Goal: Task Accomplishment & Management: Manage account settings

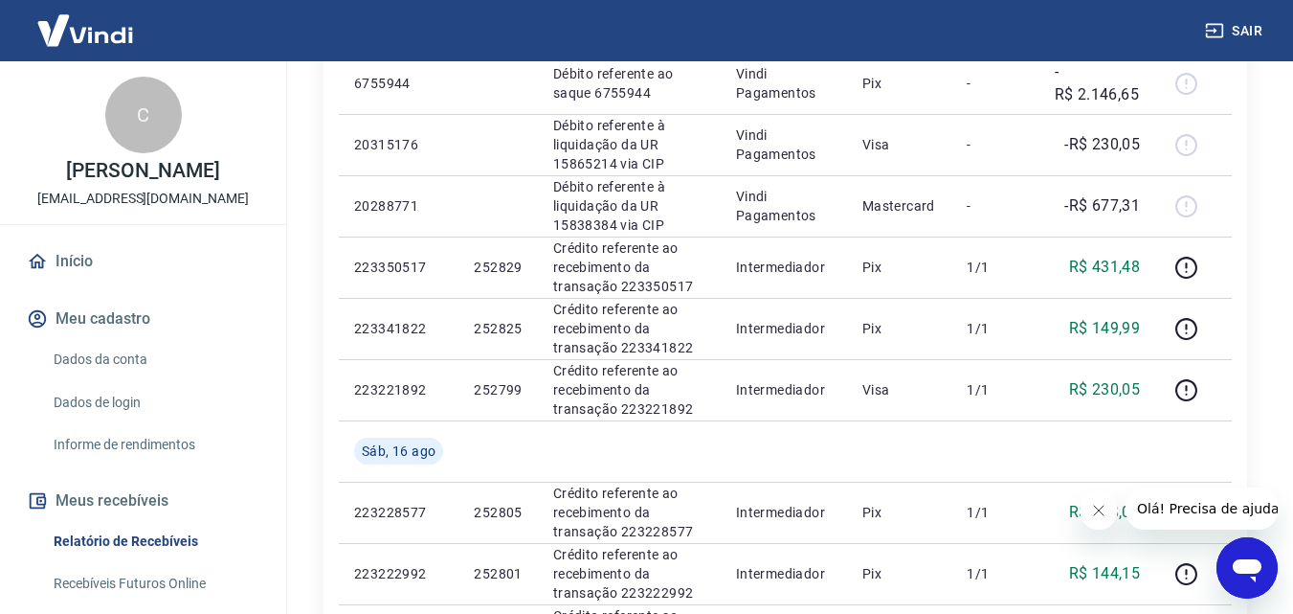
scroll to position [287, 0]
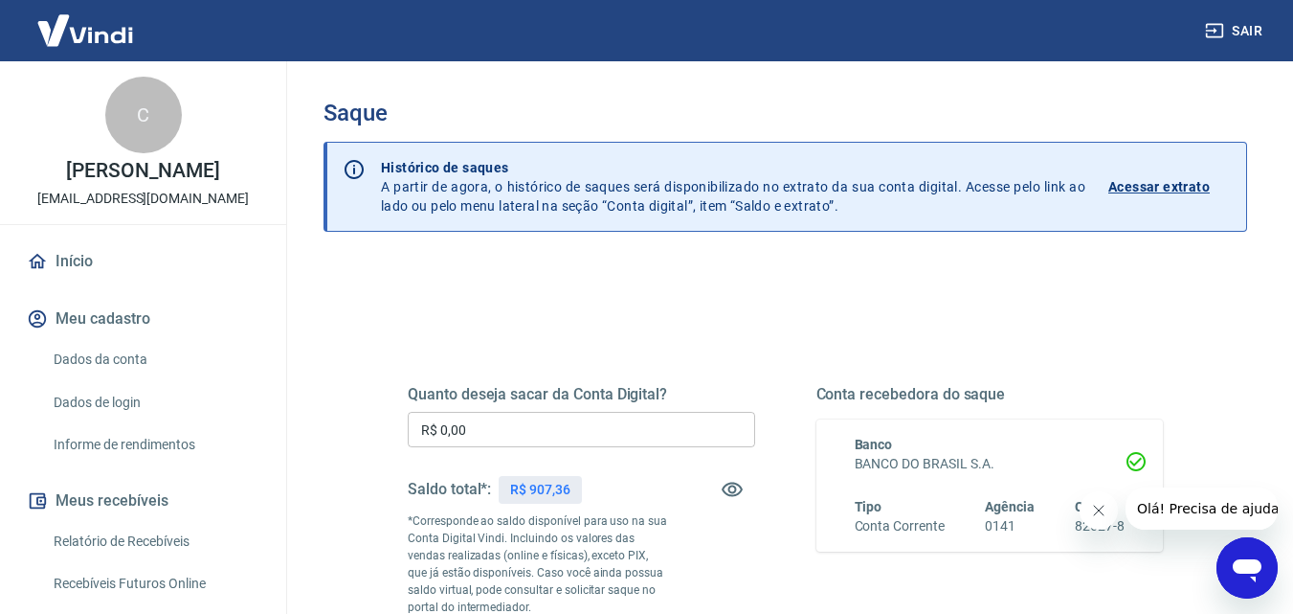
click at [605, 440] on input "R$ 0,00" at bounding box center [581, 429] width 347 height 35
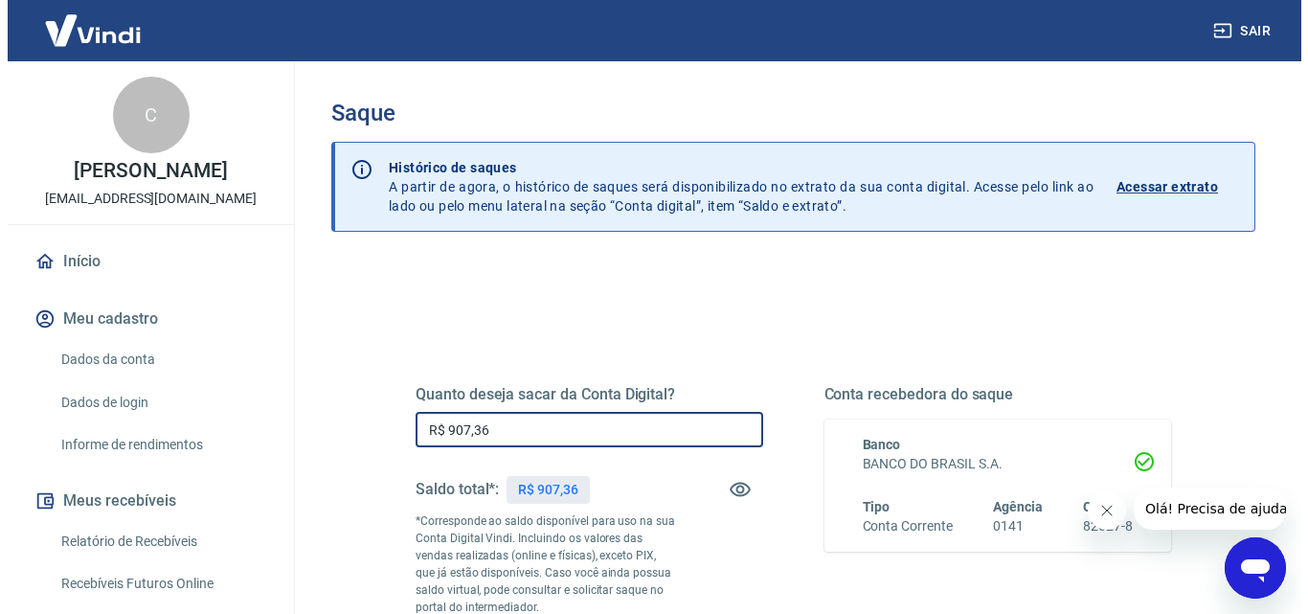
scroll to position [287, 0]
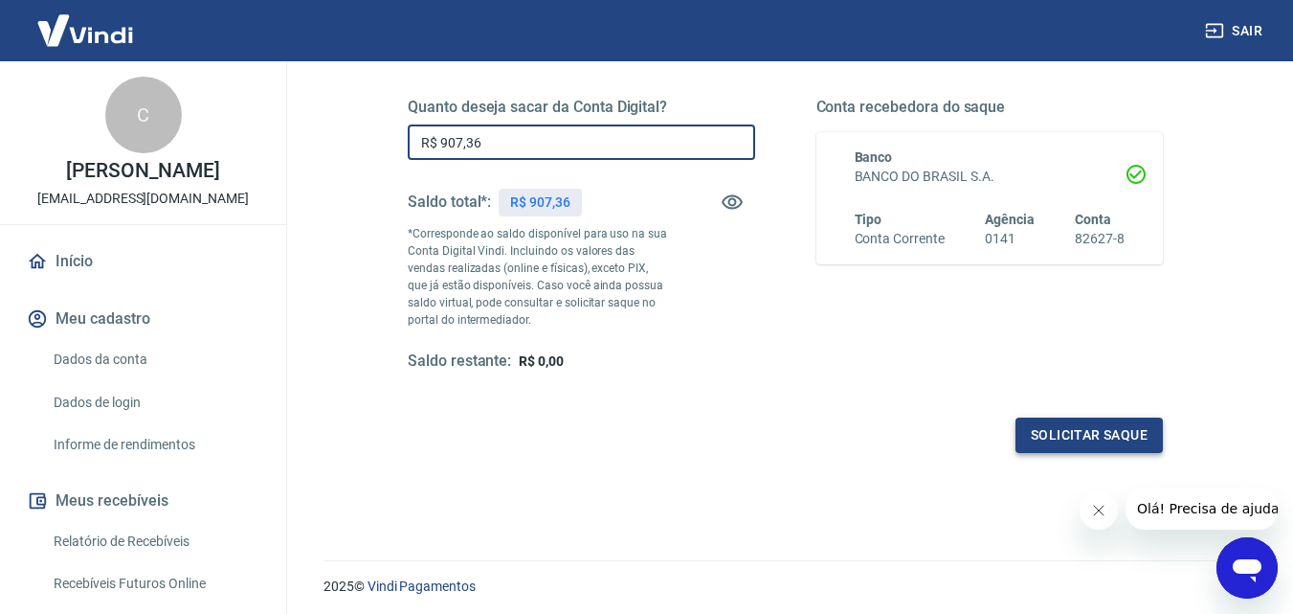
type input "R$ 907,36"
click at [1029, 436] on button "Solicitar saque" at bounding box center [1089, 434] width 147 height 35
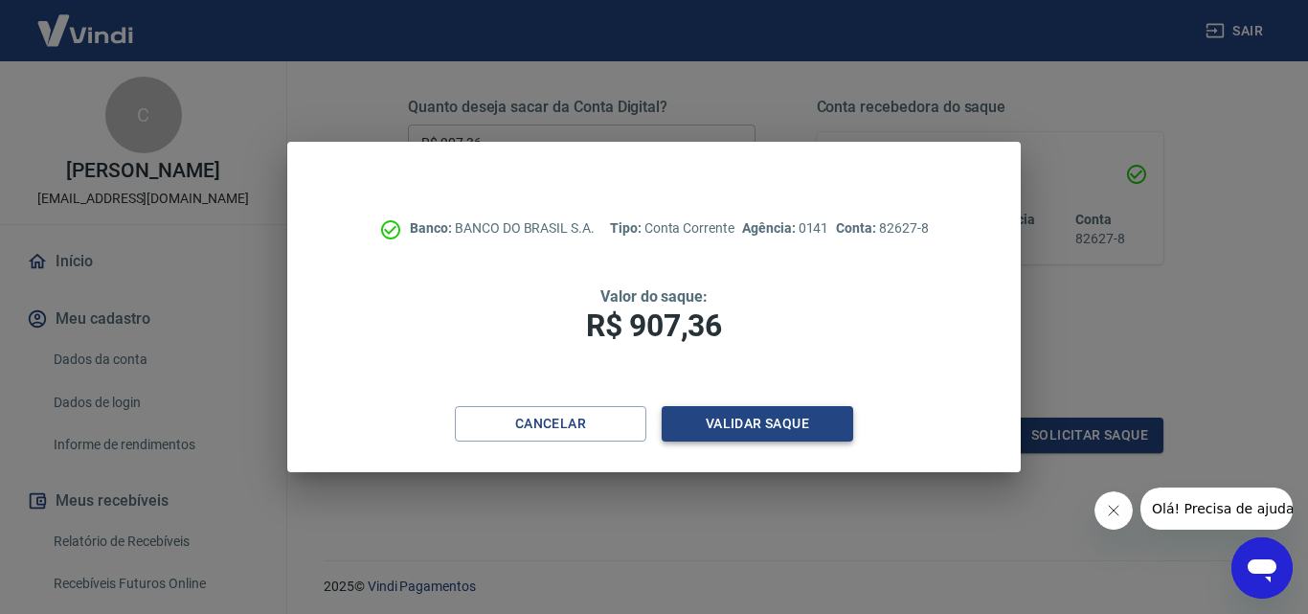
click at [830, 419] on button "Validar saque" at bounding box center [756, 423] width 191 height 35
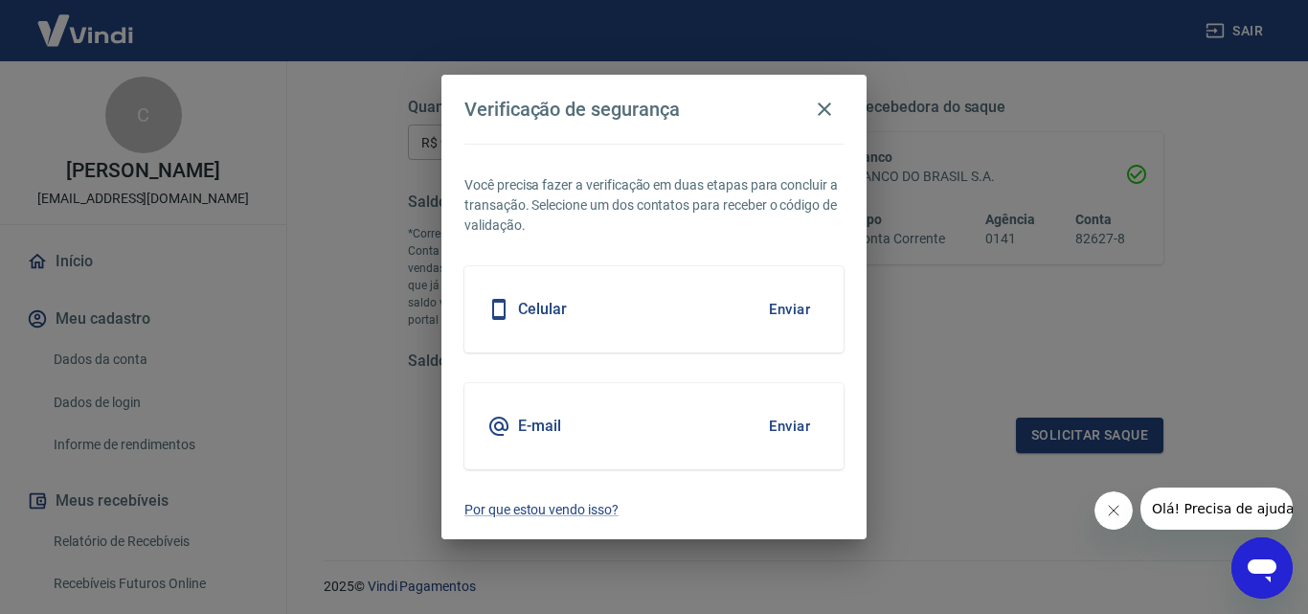
click at [774, 300] on button "Enviar" at bounding box center [789, 309] width 62 height 40
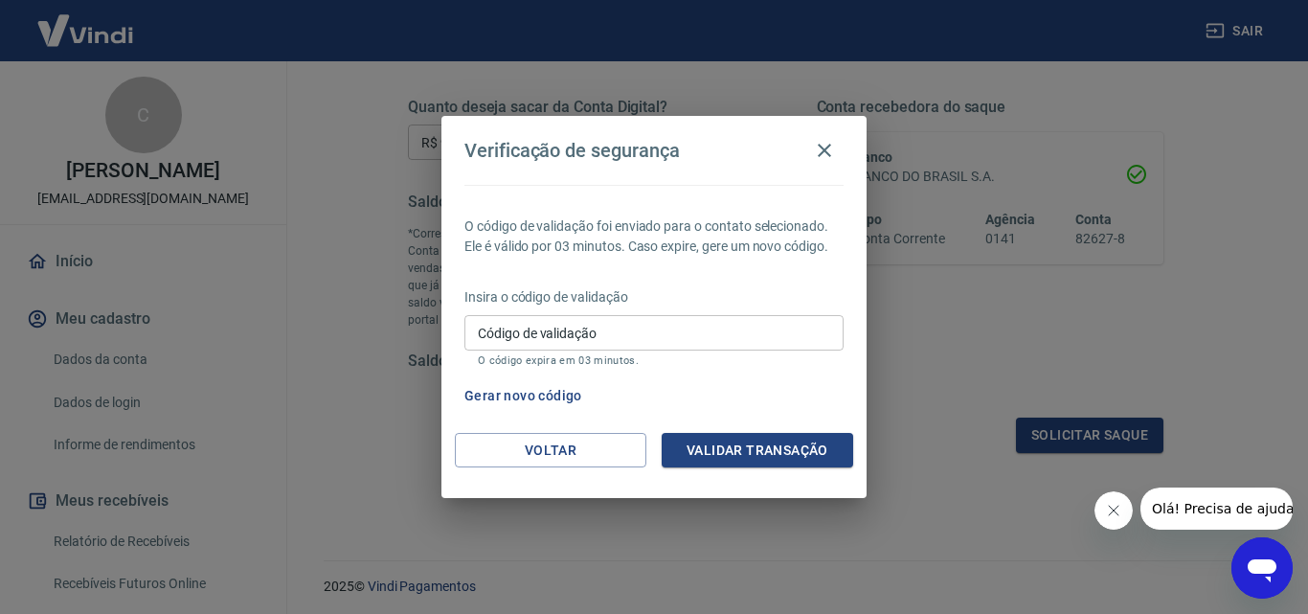
click at [673, 338] on input "Código de validação" at bounding box center [653, 332] width 379 height 35
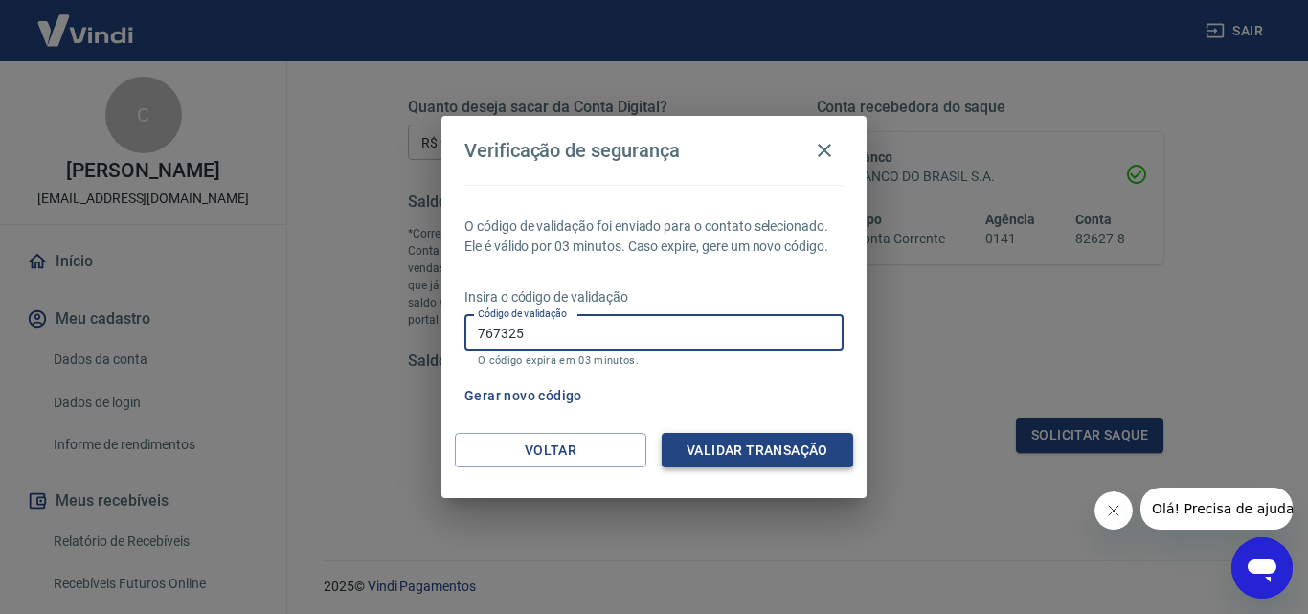
type input "767325"
click at [759, 445] on button "Validar transação" at bounding box center [756, 450] width 191 height 35
